Goal: Information Seeking & Learning: Learn about a topic

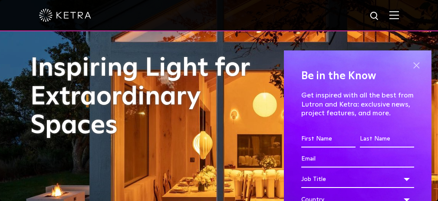
click at [410, 63] on span at bounding box center [416, 65] width 13 height 13
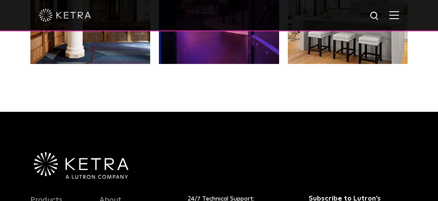
scroll to position [1571, 0]
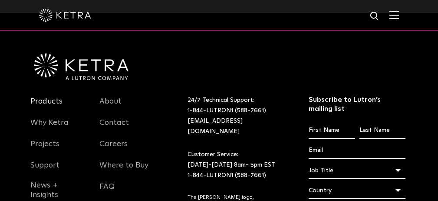
click at [49, 97] on link "Products" at bounding box center [46, 106] width 32 height 20
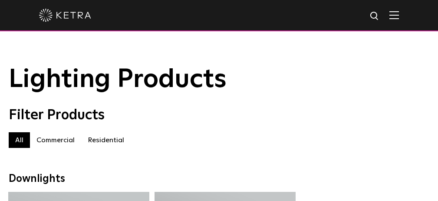
click at [399, 13] on img at bounding box center [394, 15] width 10 height 8
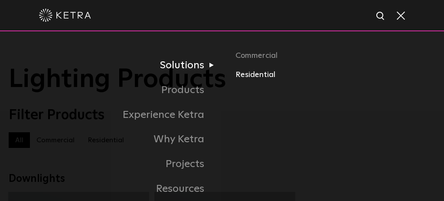
click at [255, 74] on link "Residential" at bounding box center [336, 75] width 200 height 13
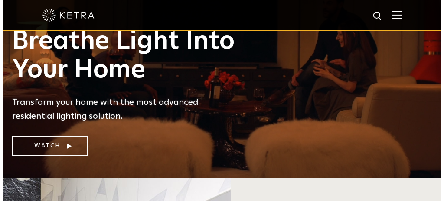
scroll to position [42, 0]
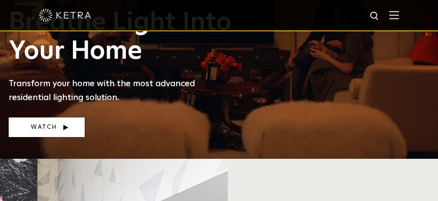
click at [56, 122] on link "Watch" at bounding box center [47, 127] width 76 height 20
